Goal: Book appointment/travel/reservation

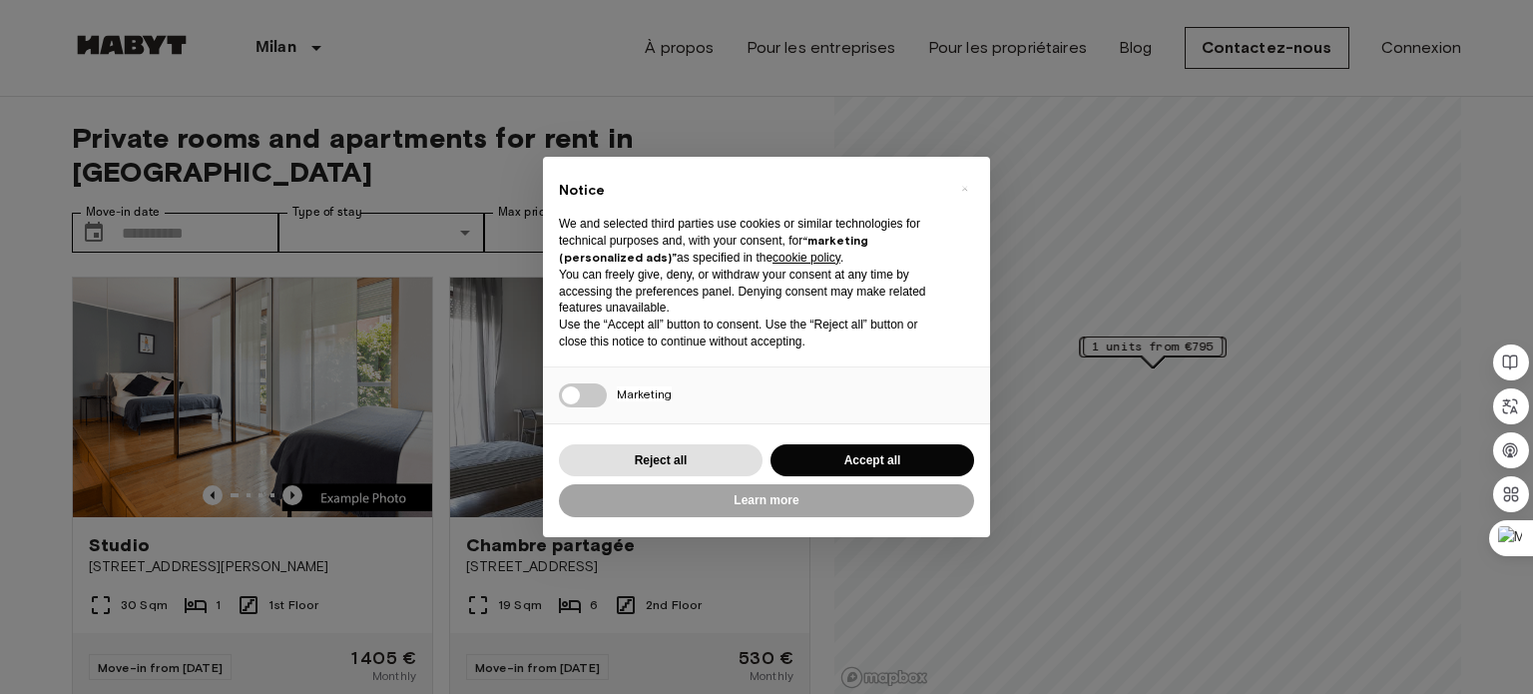
click at [243, 199] on div "× Notice We and selected third parties use cookies or similar technologies for …" at bounding box center [766, 347] width 1533 height 694
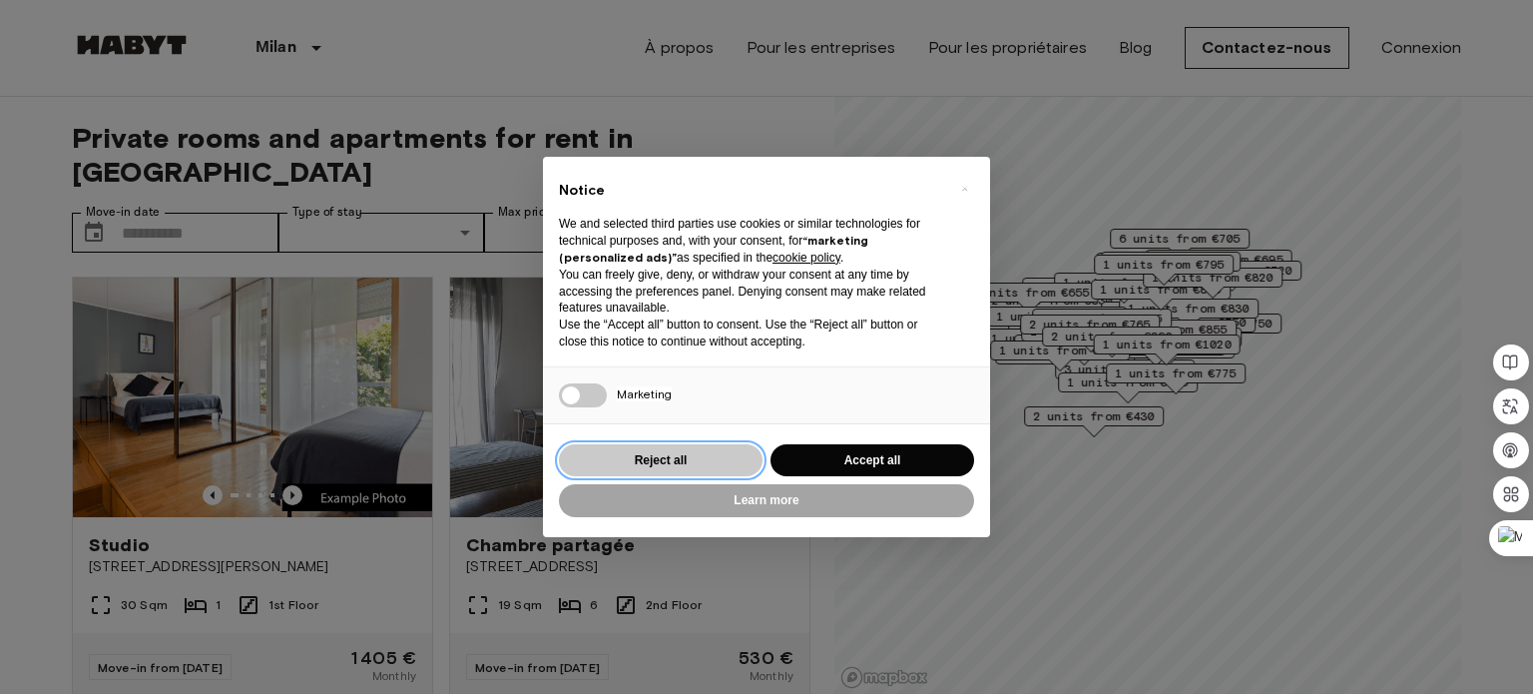
click at [676, 463] on button "Reject all" at bounding box center [661, 460] width 204 height 33
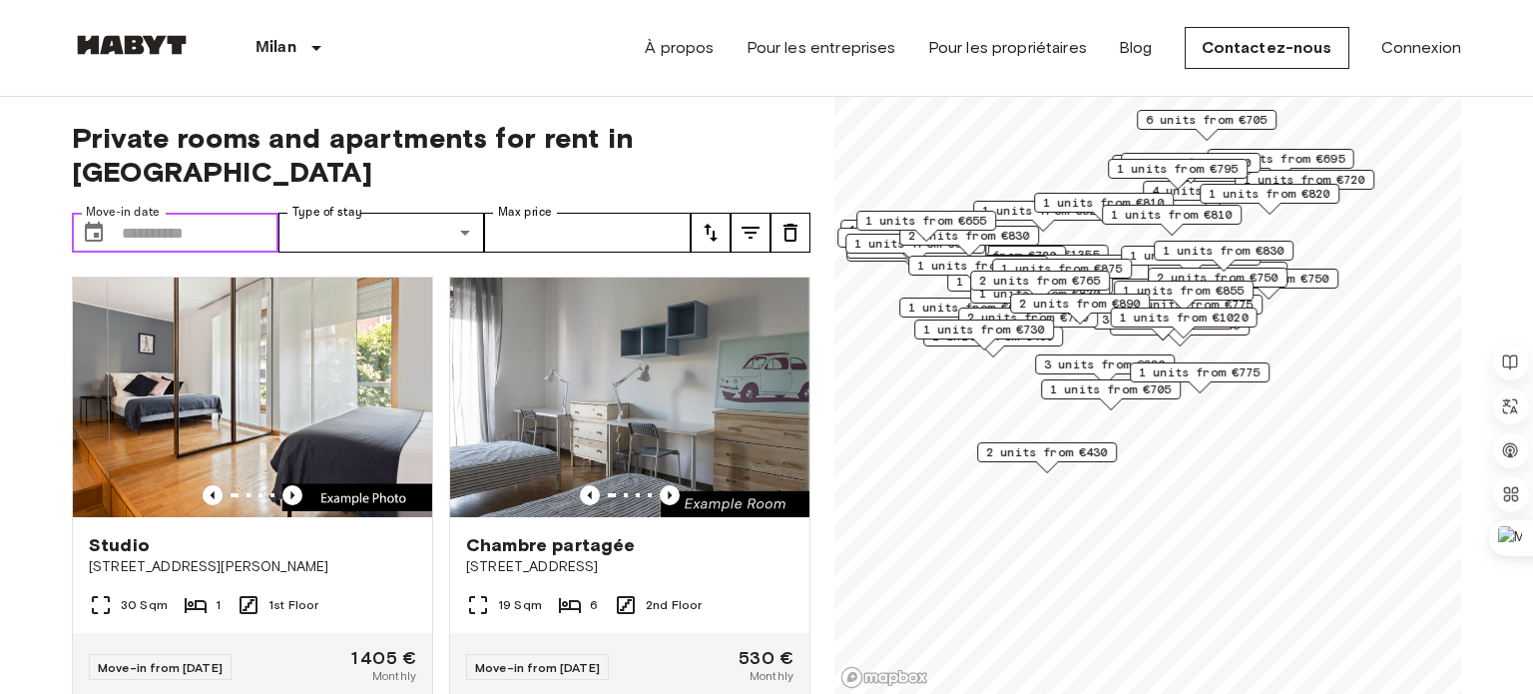
click at [180, 213] on input "Move-in date" at bounding box center [200, 233] width 157 height 40
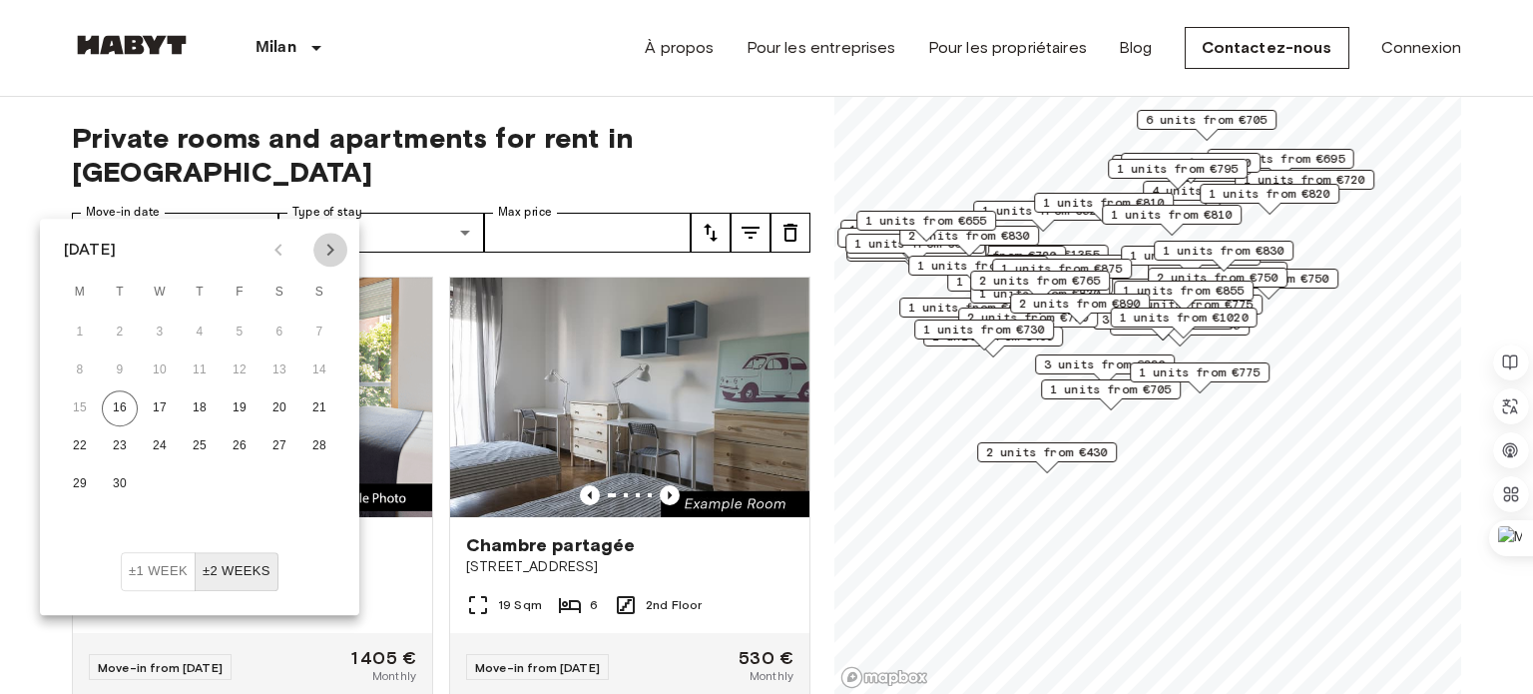
click at [327, 252] on icon "Next month" at bounding box center [330, 250] width 24 height 24
click at [158, 339] on button "1" at bounding box center [160, 332] width 36 height 36
type input "**********"
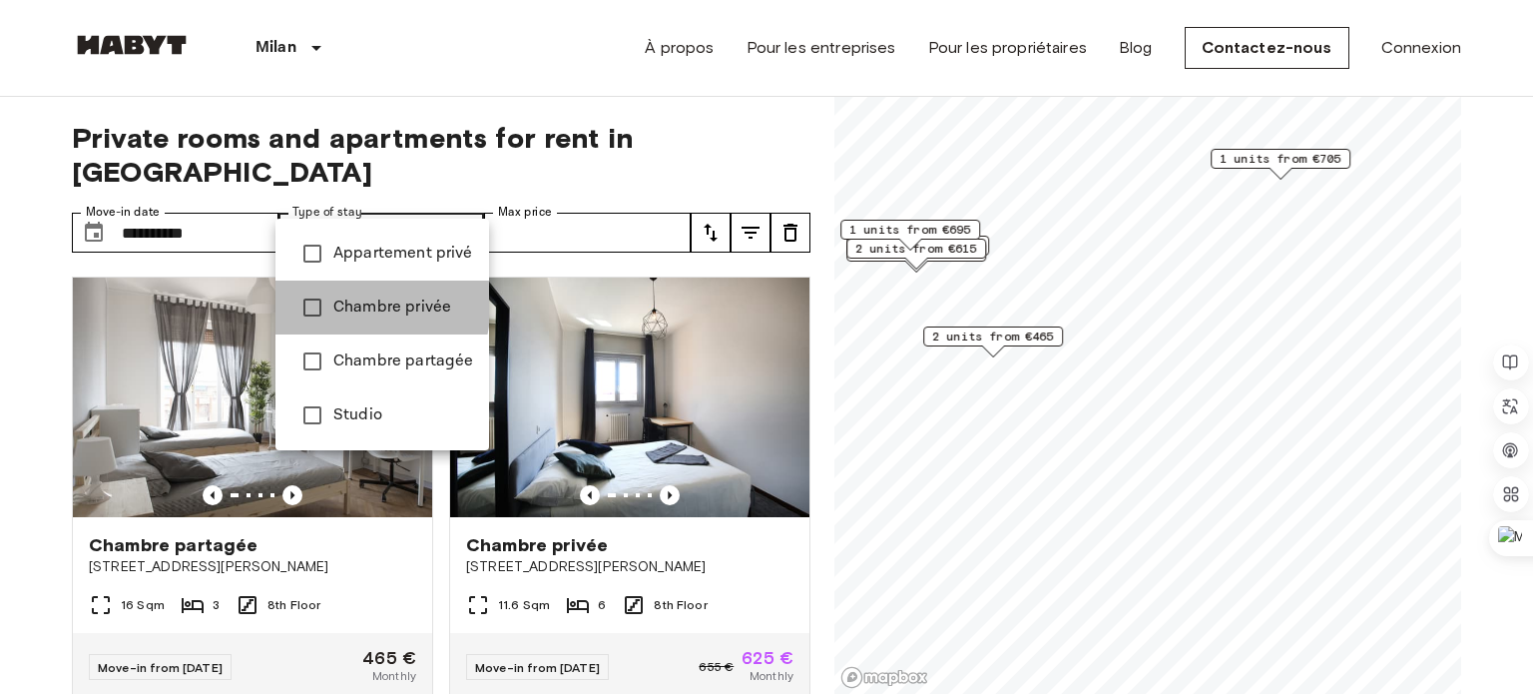
click at [347, 302] on span "Chambre privée" at bounding box center [403, 307] width 140 height 24
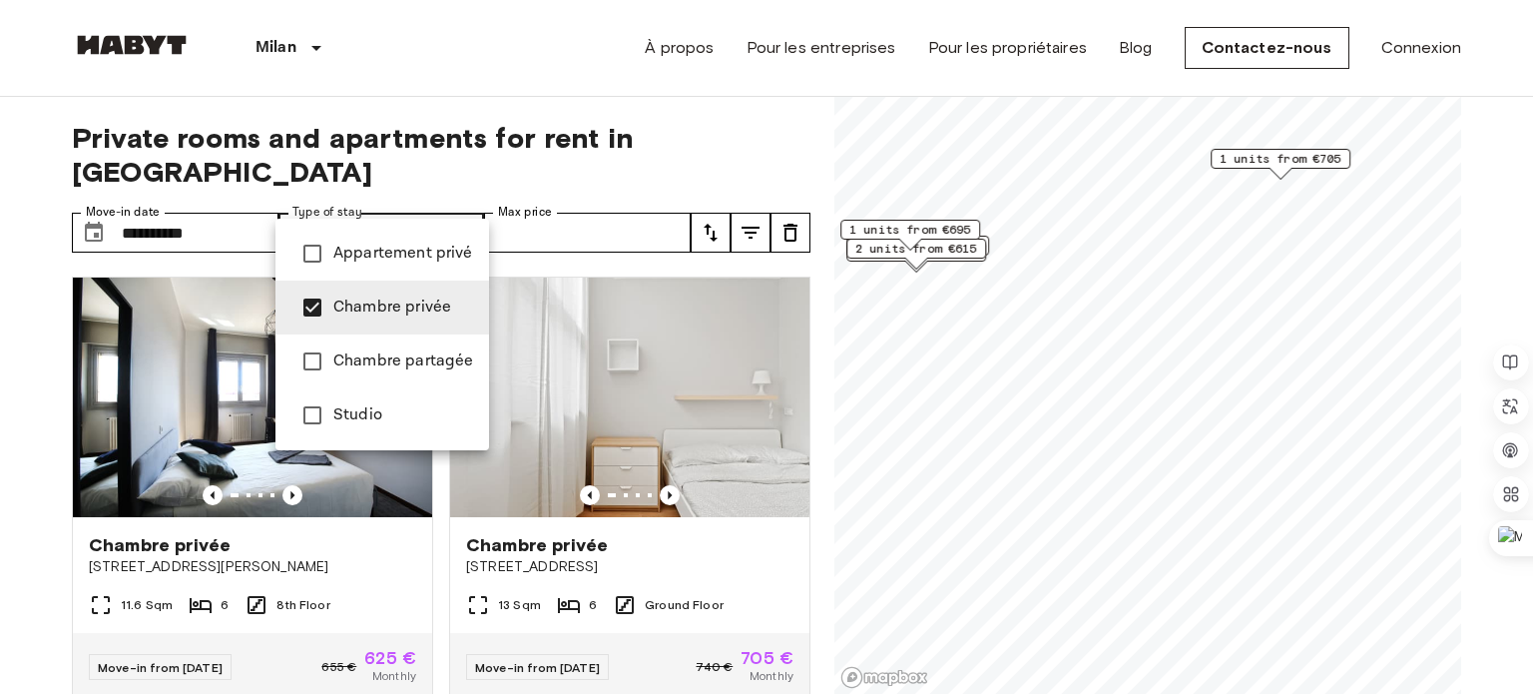
click at [367, 250] on span "Appartement privé" at bounding box center [403, 254] width 140 height 24
click at [373, 396] on li "Studio" at bounding box center [382, 415] width 214 height 54
type input "**********"
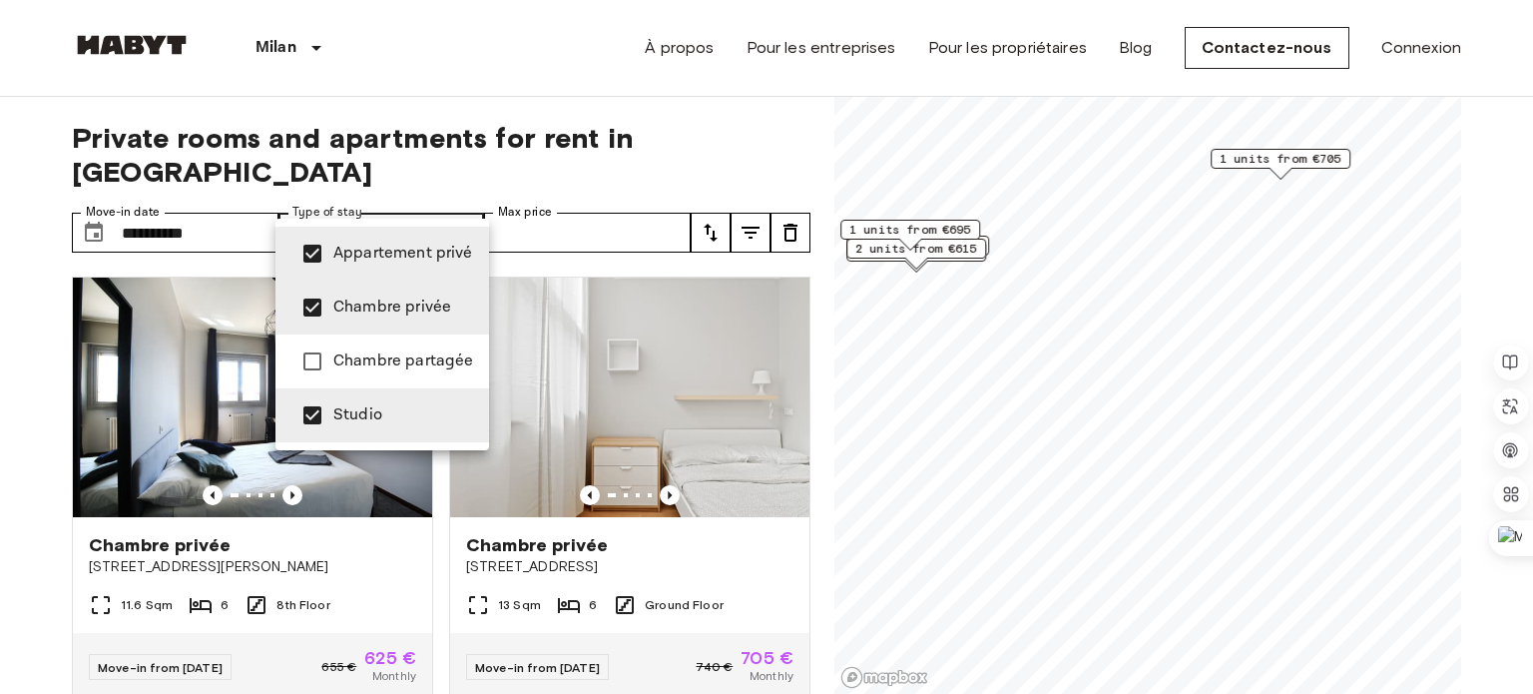
click at [579, 190] on div at bounding box center [766, 347] width 1533 height 694
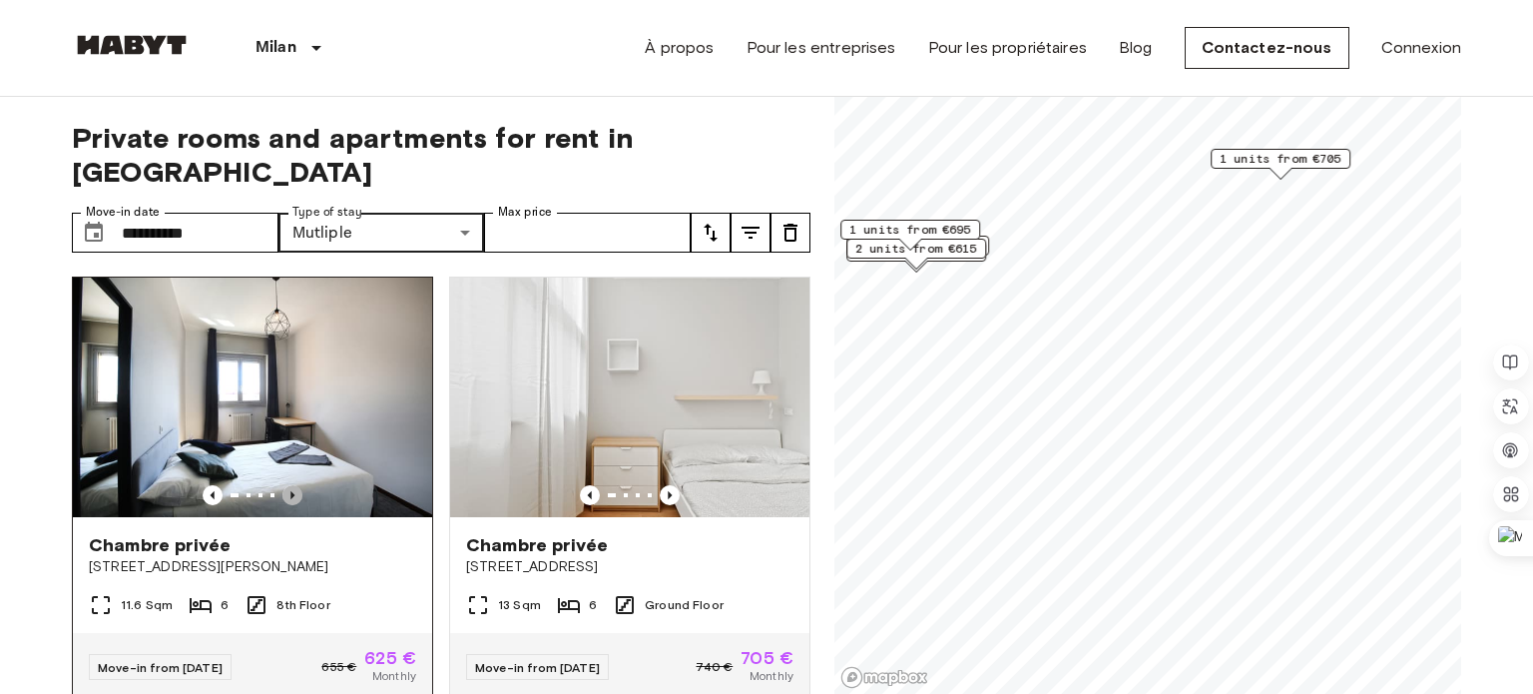
click at [289, 485] on icon "Previous image" at bounding box center [292, 495] width 20 height 20
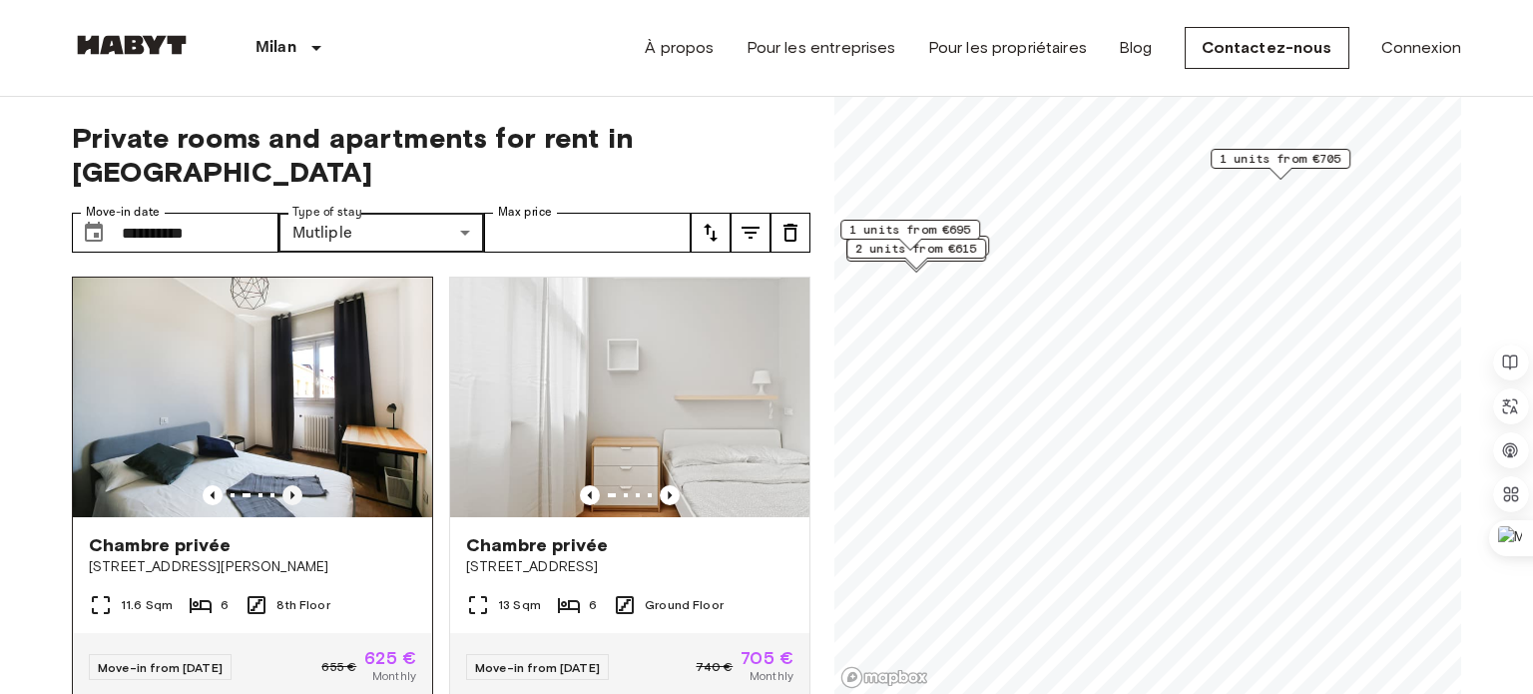
click at [287, 485] on icon "Previous image" at bounding box center [292, 495] width 20 height 20
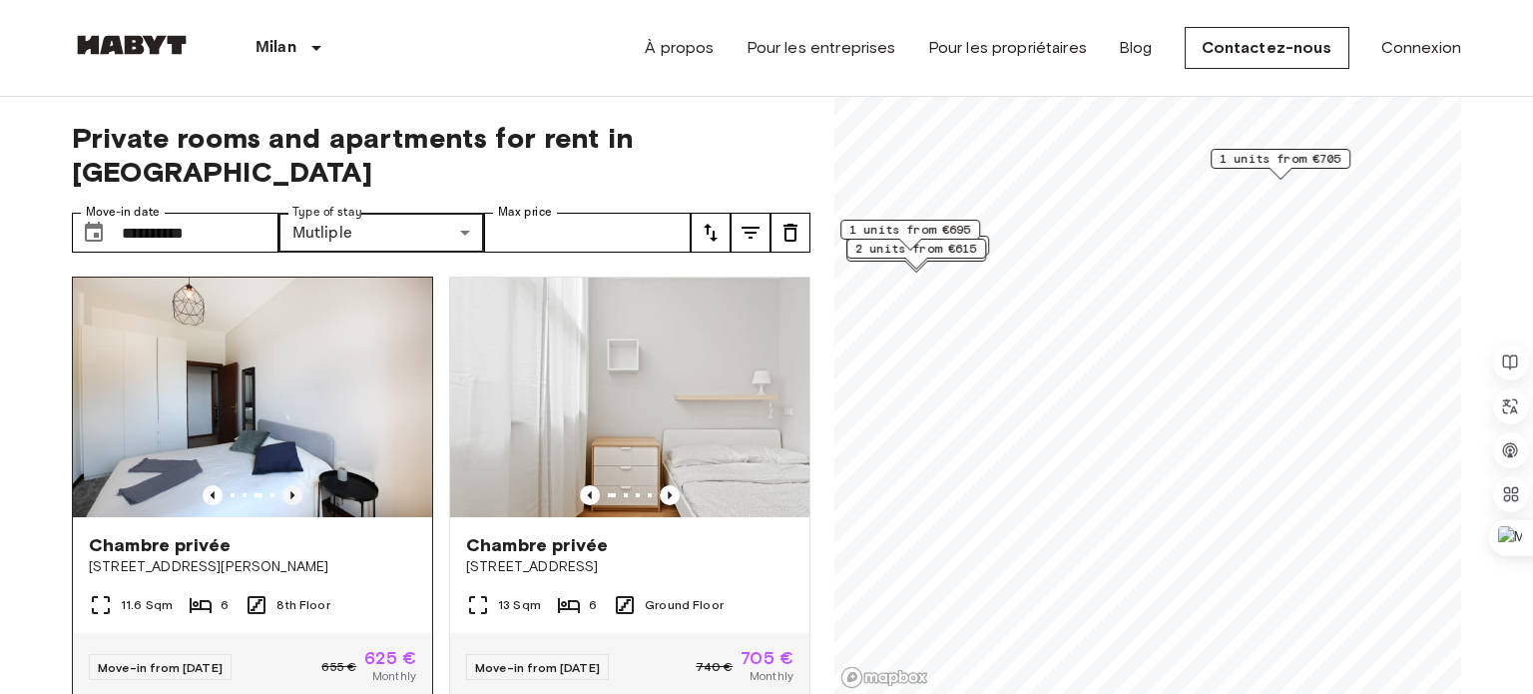
click at [287, 485] on icon "Previous image" at bounding box center [292, 495] width 20 height 20
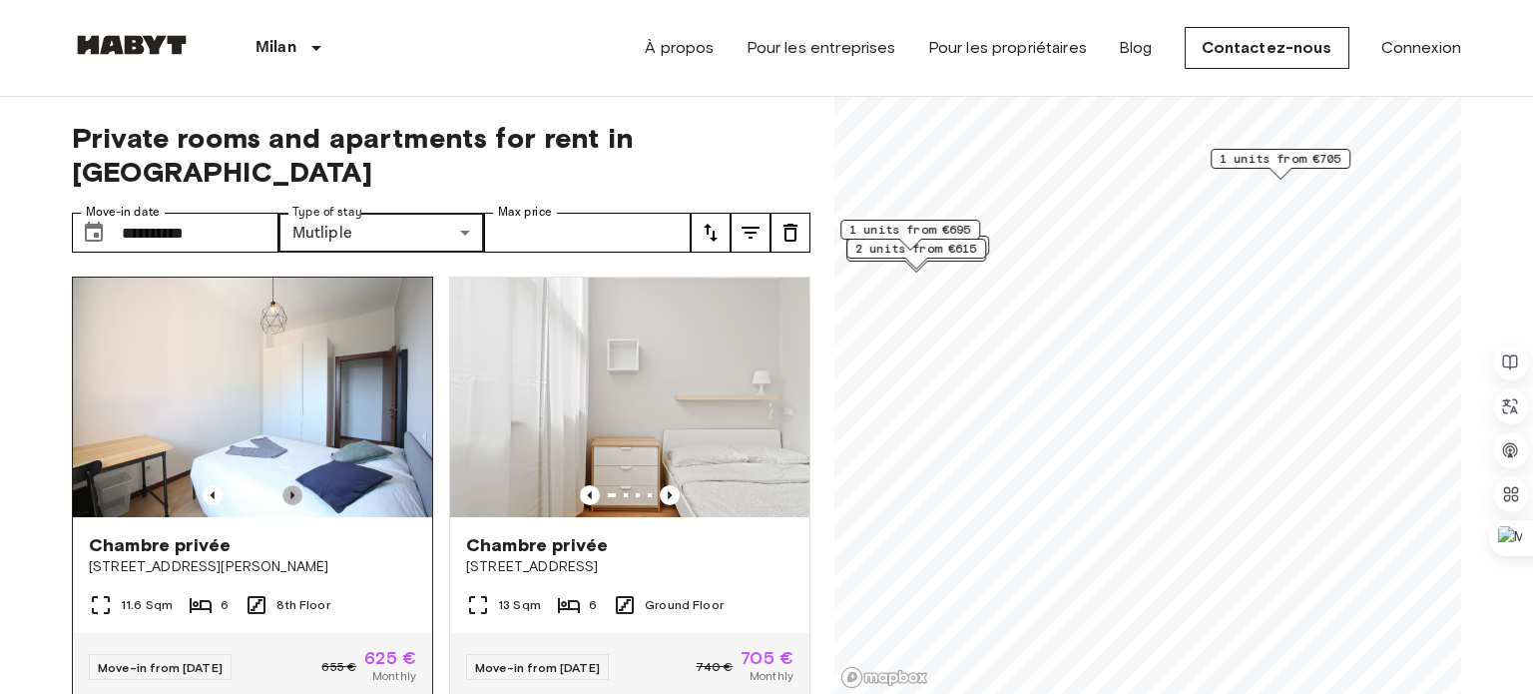
click at [287, 485] on icon "Previous image" at bounding box center [292, 495] width 20 height 20
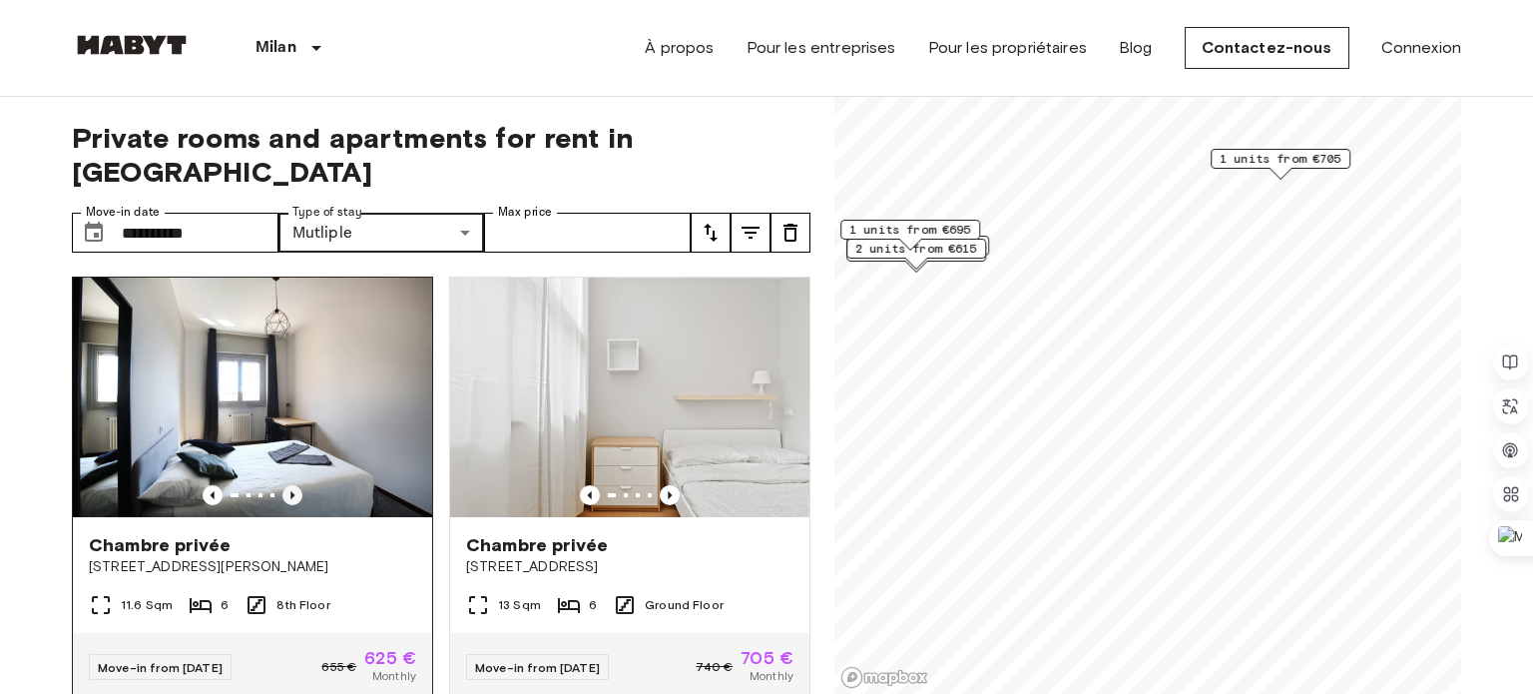
click at [287, 485] on icon "Previous image" at bounding box center [292, 495] width 20 height 20
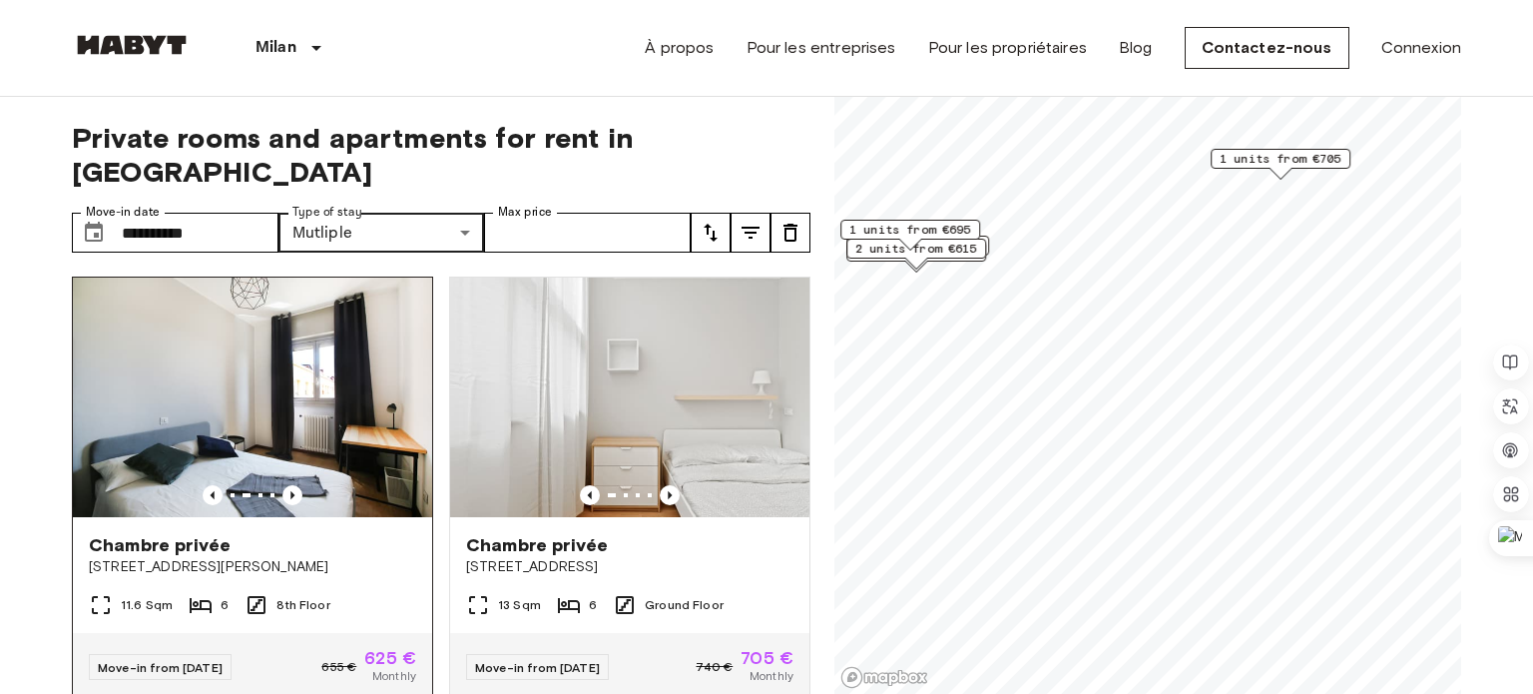
click at [267, 381] on img at bounding box center [252, 397] width 359 height 240
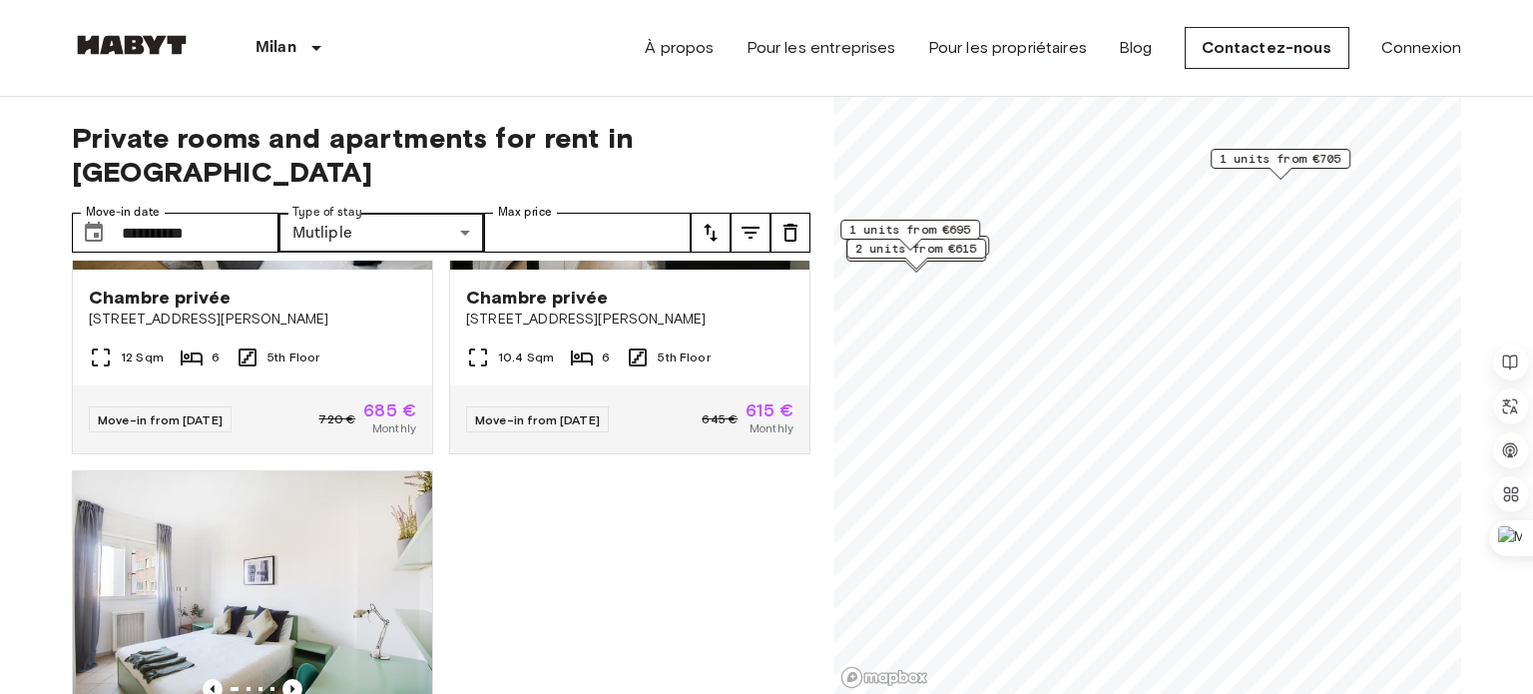
scroll to position [1119, 0]
